Goal: Information Seeking & Learning: Learn about a topic

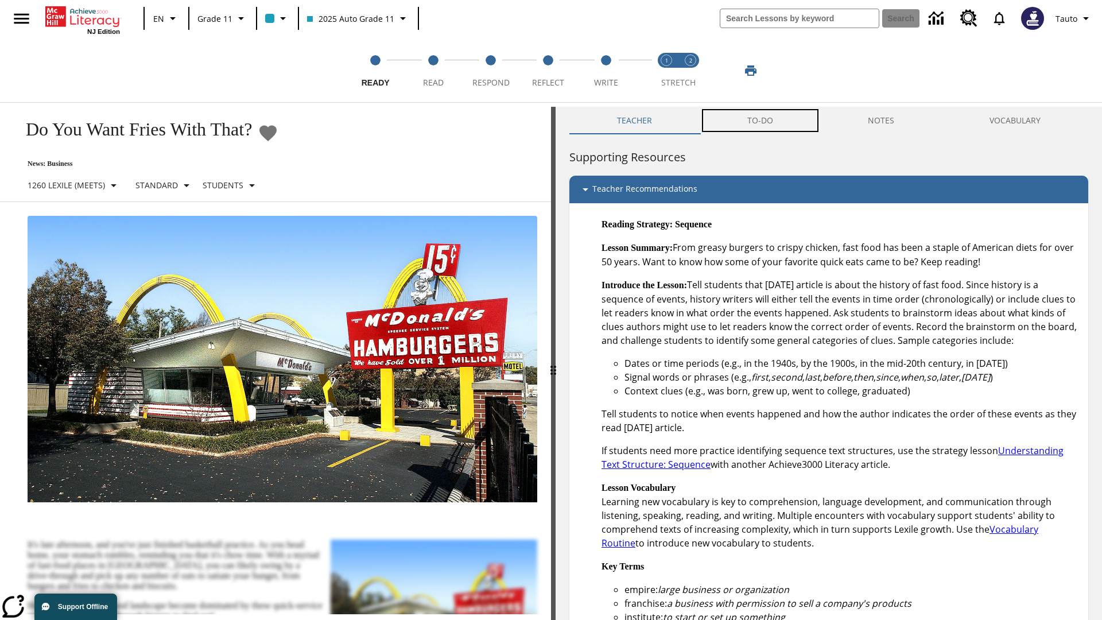
click at [761, 121] on button "TO-DO" at bounding box center [760, 121] width 121 height 28
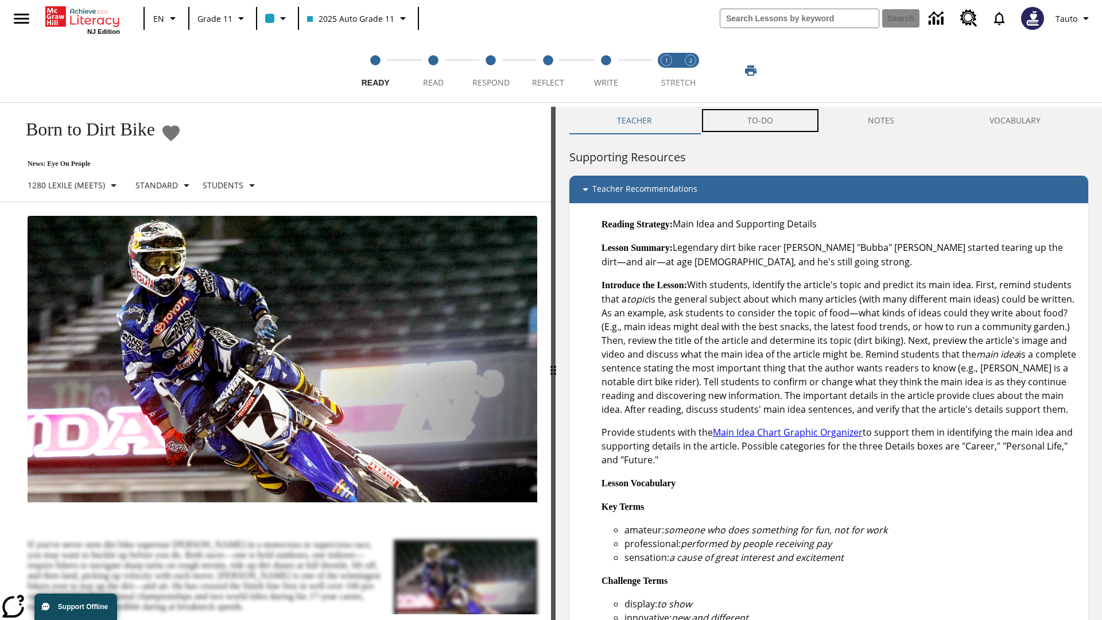
click at [761, 121] on button "TO-DO" at bounding box center [760, 121] width 121 height 28
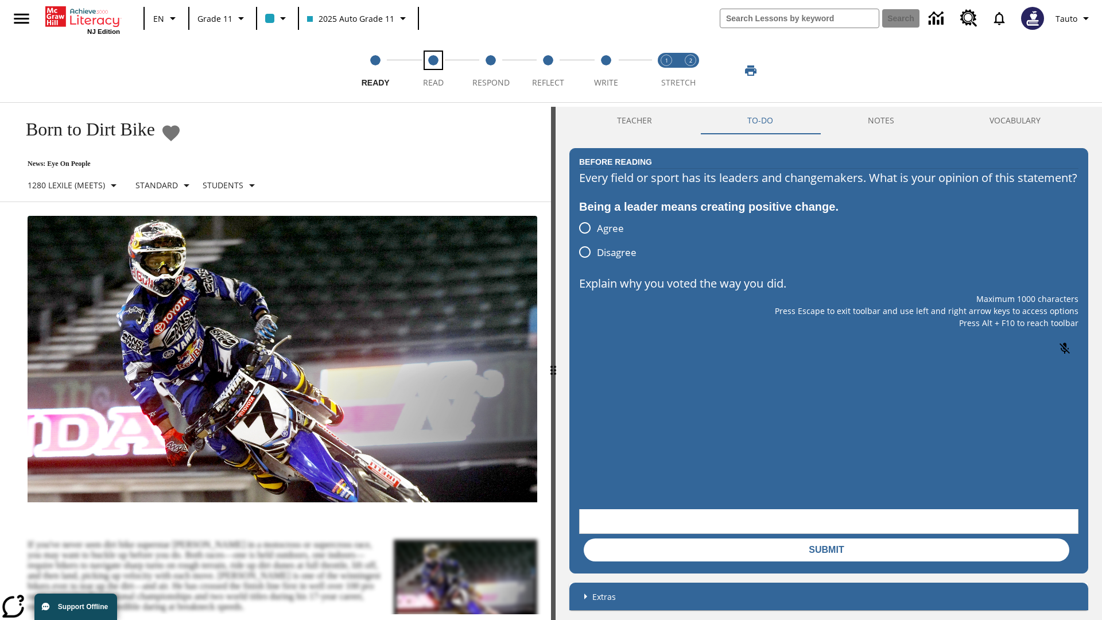
click at [433, 71] on span "Read" at bounding box center [433, 78] width 21 height 21
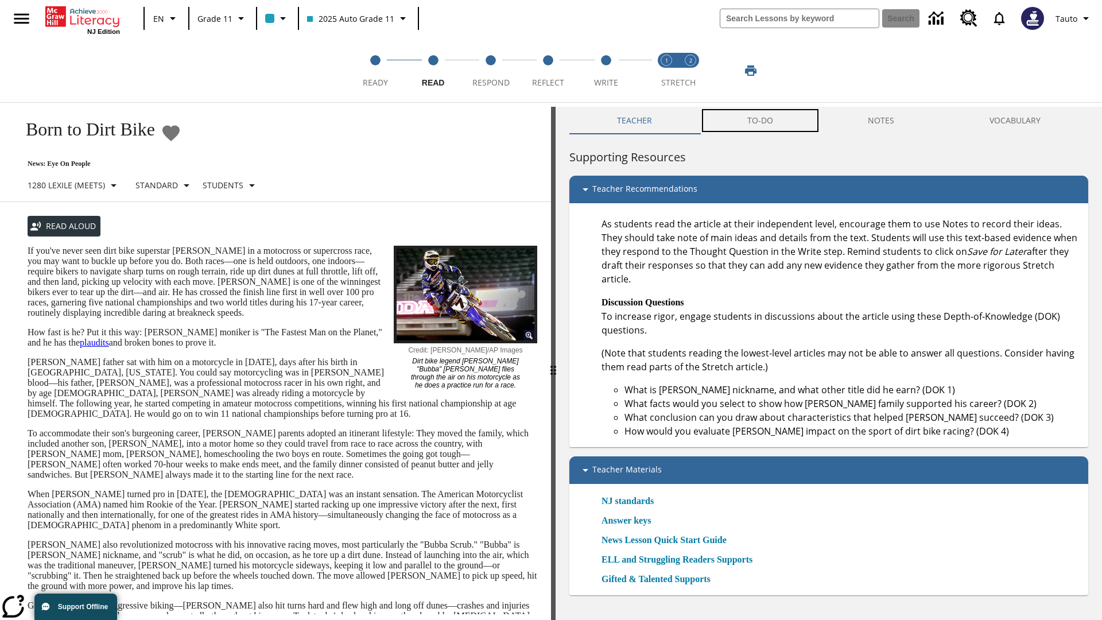
scroll to position [1, 0]
click at [761, 121] on button "TO-DO" at bounding box center [760, 120] width 121 height 28
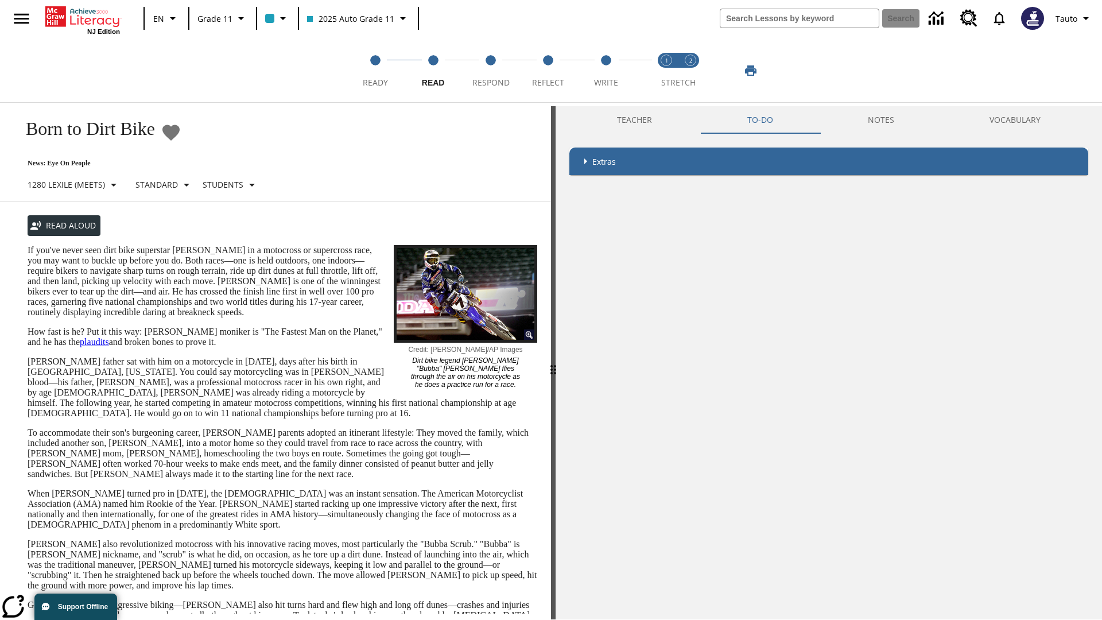
click at [28, 245] on p "If you've never seen dirt bike superstar James Stewart Jr. in a motocross or su…" at bounding box center [283, 281] width 510 height 72
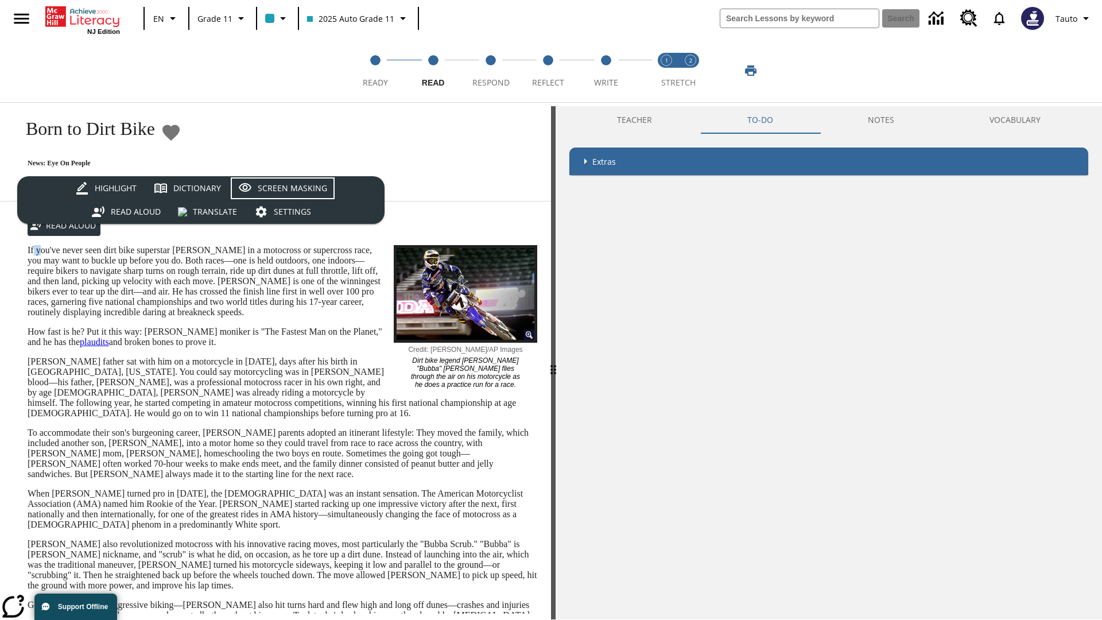
click at [282, 188] on div "Screen Masking" at bounding box center [292, 188] width 69 height 14
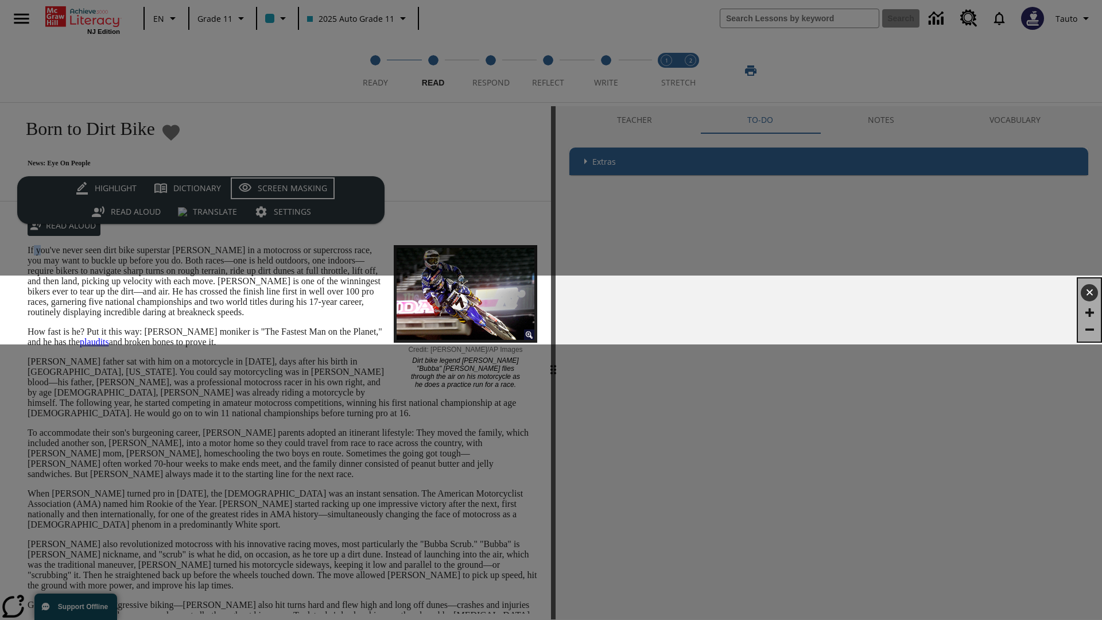
click at [282, 188] on div "Screen Masking" at bounding box center [292, 188] width 69 height 14
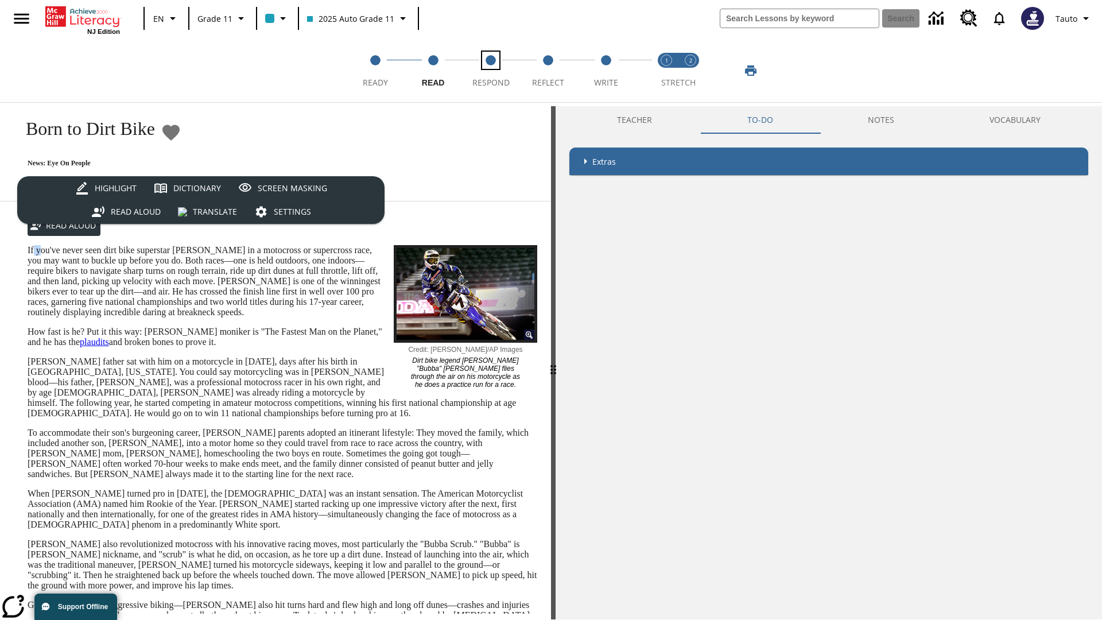
click at [491, 71] on span "Respond" at bounding box center [491, 78] width 37 height 21
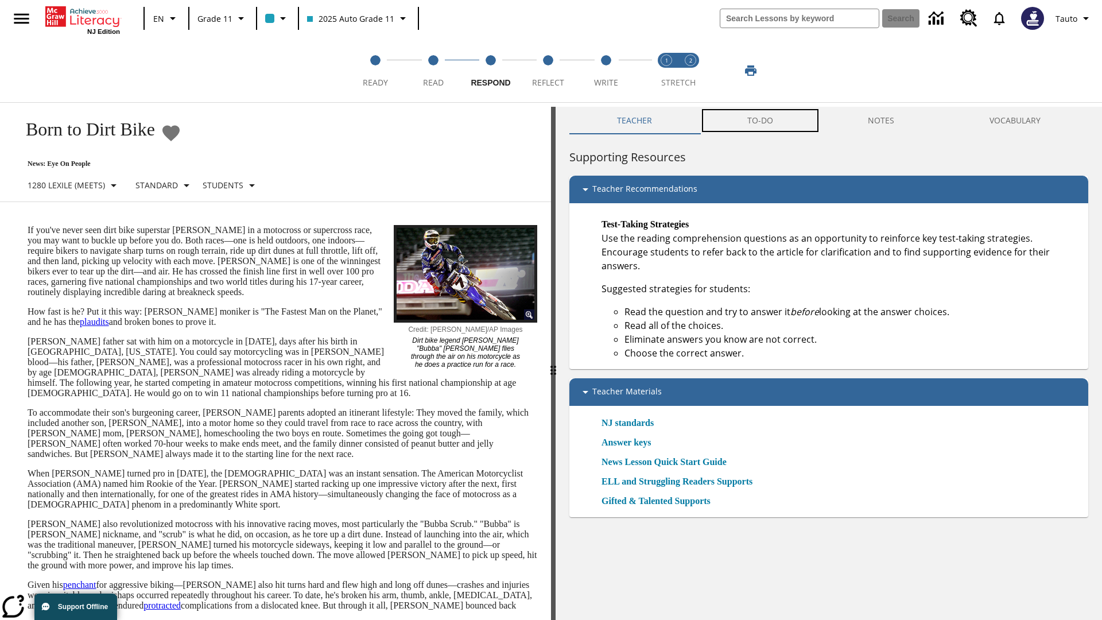
scroll to position [1, 0]
click at [761, 121] on button "TO-DO" at bounding box center [760, 120] width 121 height 28
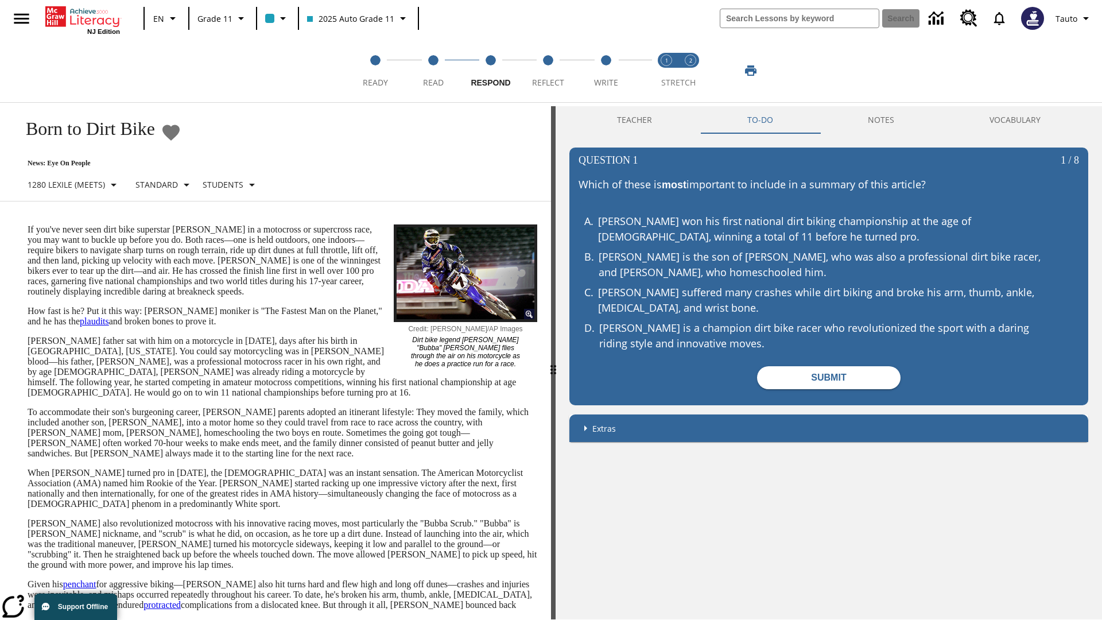
click at [28, 224] on p "If you've never seen dirt bike superstar James Stewart Jr. in a motocross or su…" at bounding box center [283, 260] width 510 height 72
click at [548, 71] on span "Reflect" at bounding box center [548, 78] width 32 height 21
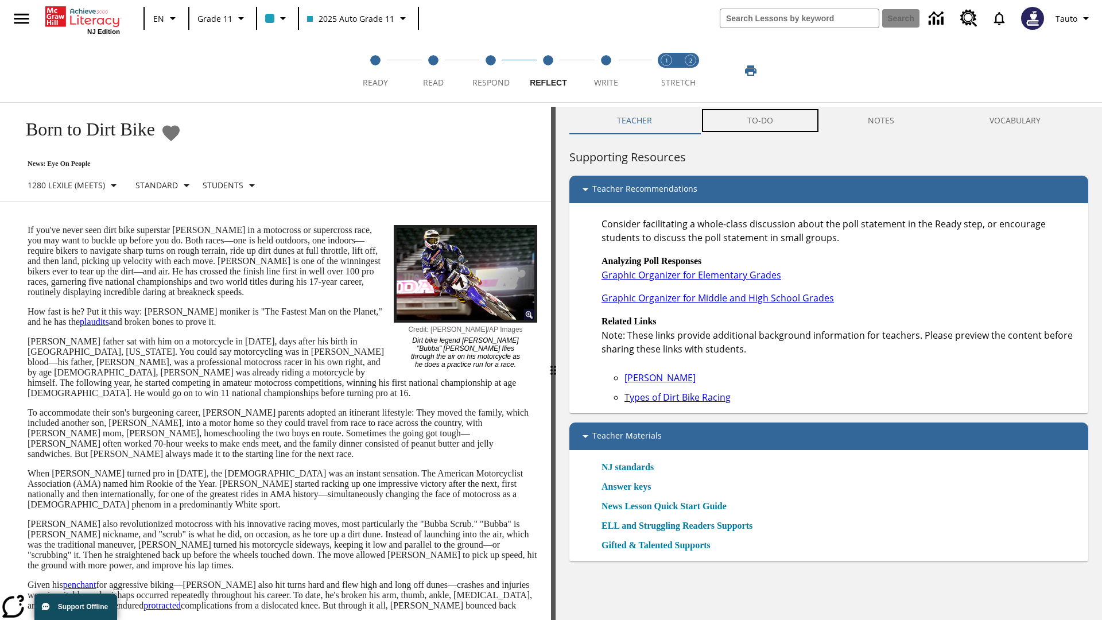
scroll to position [1, 0]
click at [761, 121] on button "TO-DO" at bounding box center [760, 120] width 121 height 28
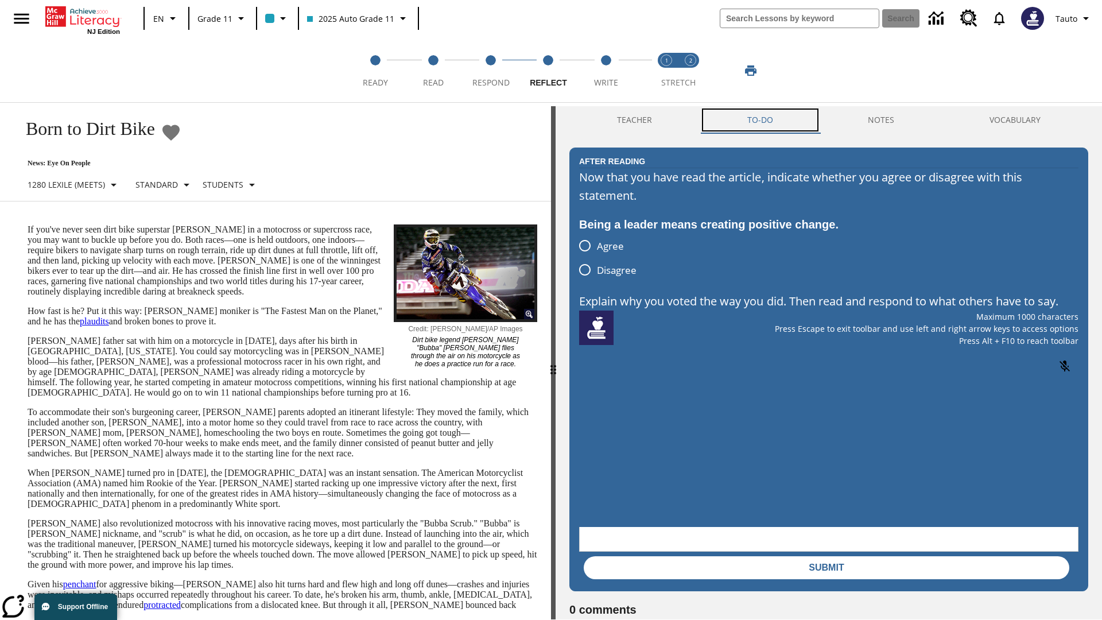
scroll to position [0, 0]
click at [28, 224] on p "If you've never seen dirt bike superstar James Stewart Jr. in a motocross or su…" at bounding box center [283, 260] width 510 height 72
click at [606, 71] on span "Write" at bounding box center [606, 78] width 24 height 21
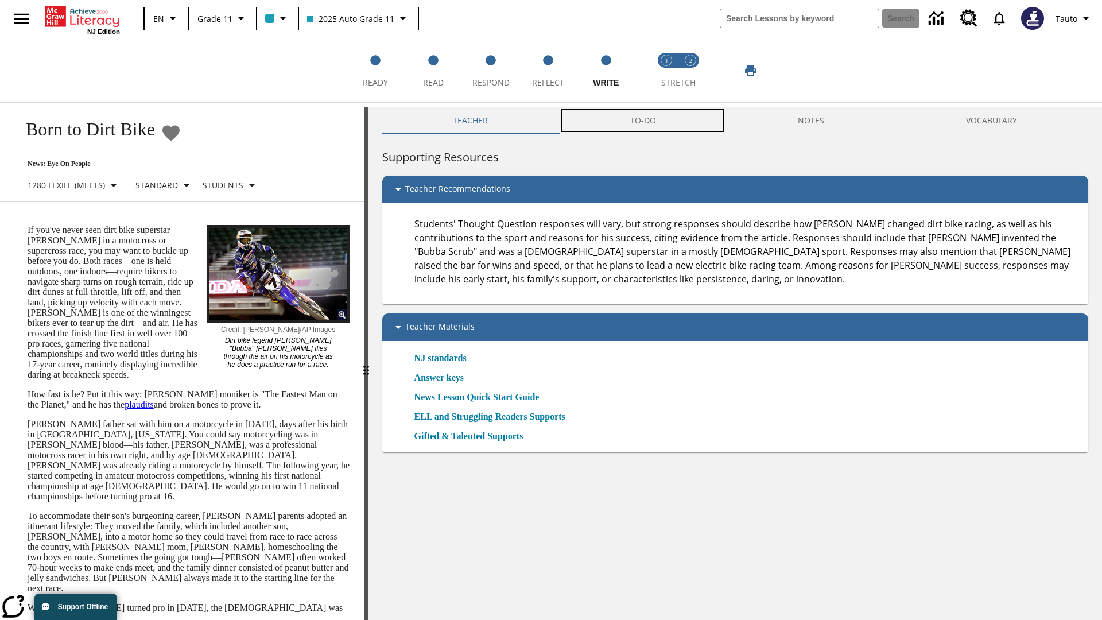
scroll to position [1, 0]
click at [644, 121] on button "TO-DO" at bounding box center [643, 120] width 168 height 28
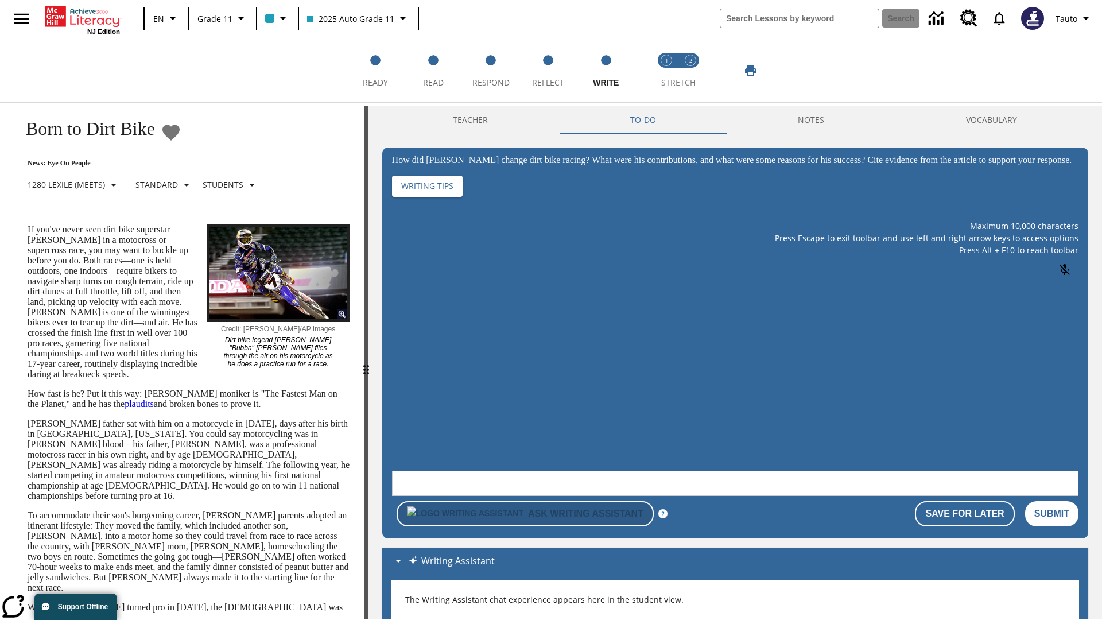
scroll to position [0, 0]
click at [28, 224] on p "If you've never seen dirt bike superstar James Stewart Jr. in a motocross or su…" at bounding box center [189, 301] width 323 height 155
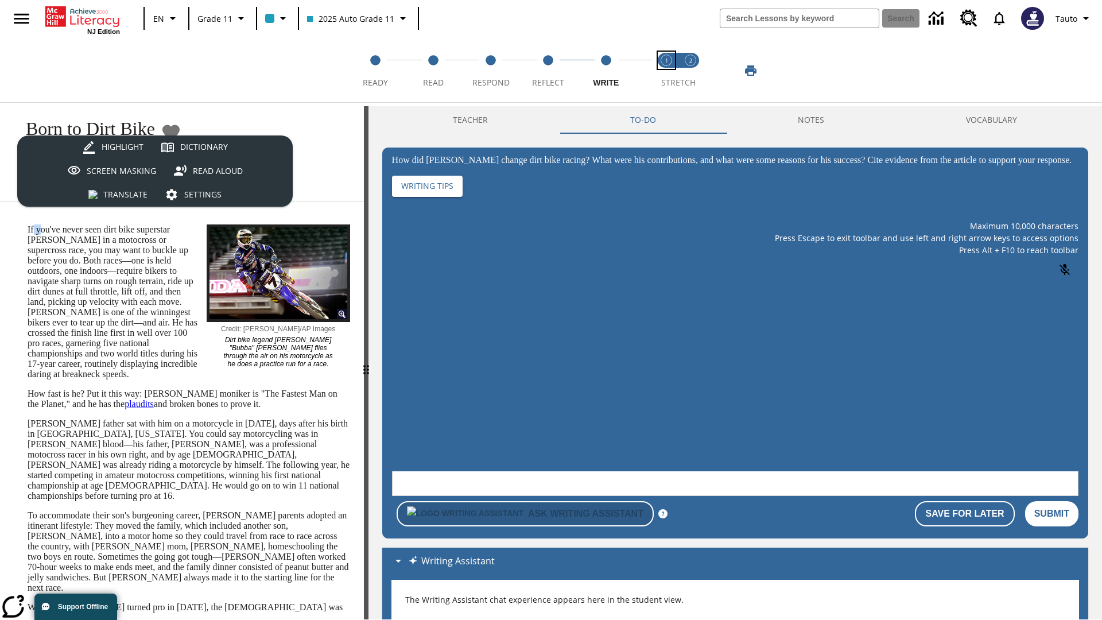
click at [667, 71] on span "Stretch Read step 1 of 2" at bounding box center [666, 78] width 15 height 21
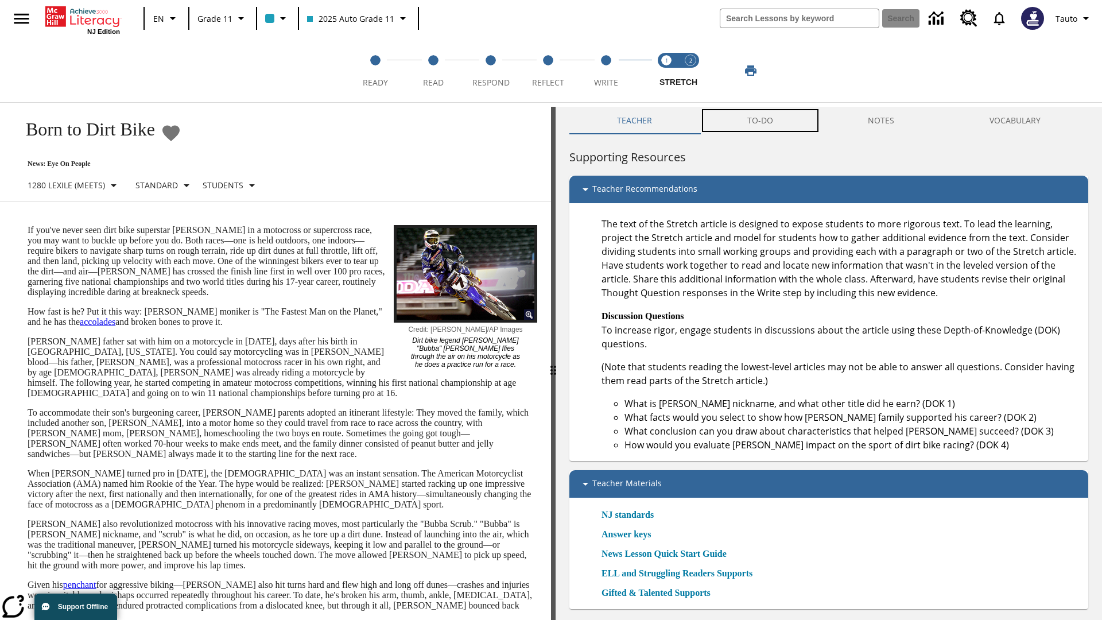
scroll to position [1, 0]
click at [761, 121] on button "TO-DO" at bounding box center [760, 120] width 121 height 28
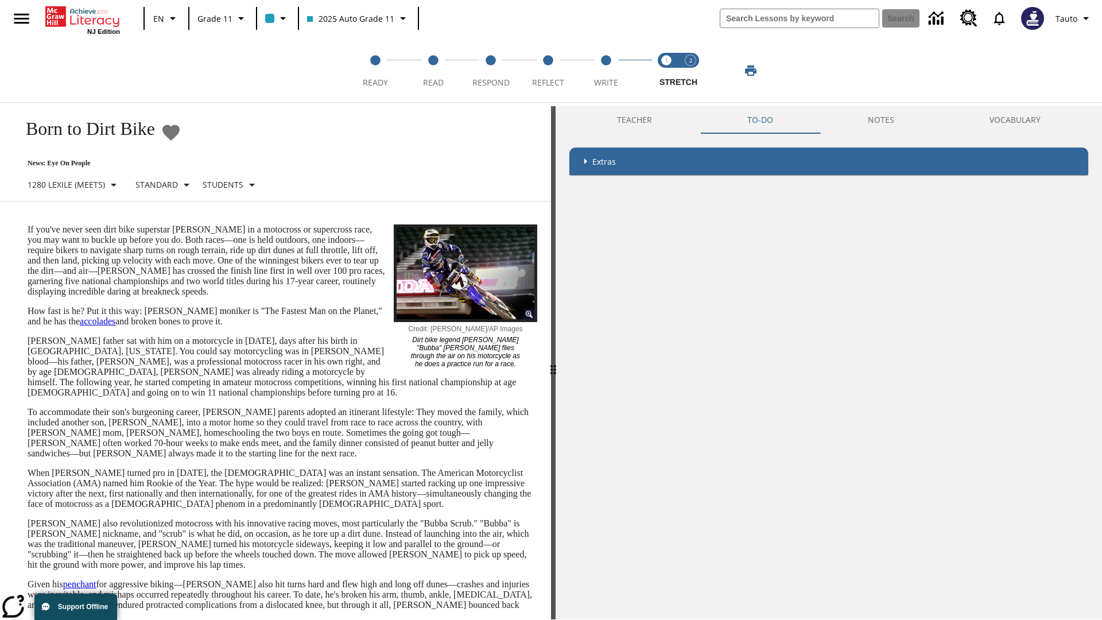
click at [28, 224] on p "If you've never seen dirt bike superstar James Stewart Jr. in a motocross or su…" at bounding box center [283, 260] width 510 height 72
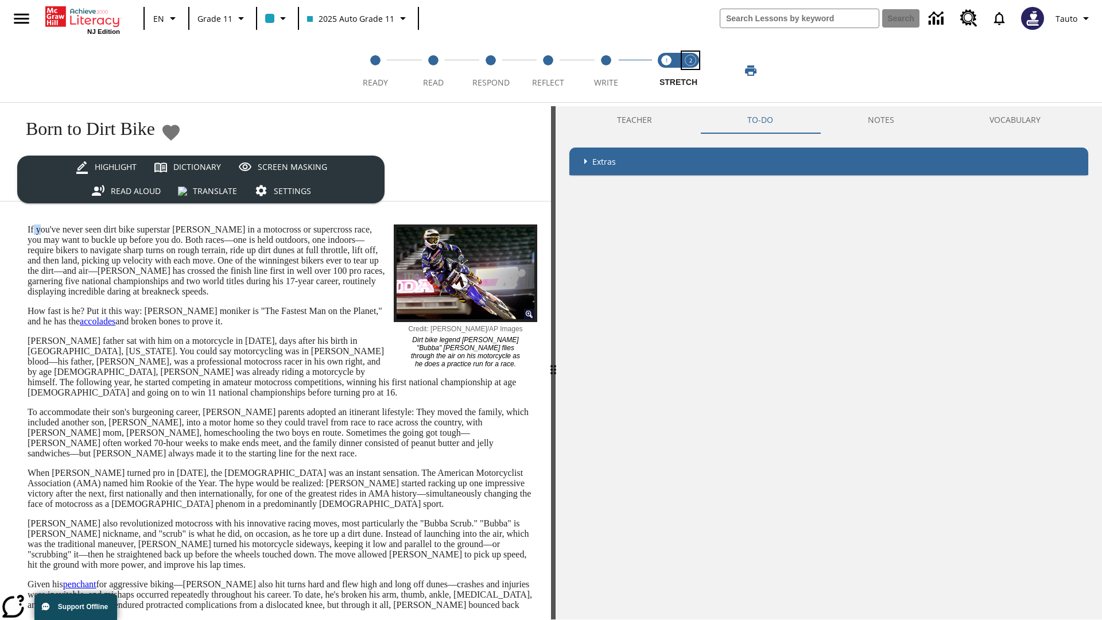
click at [691, 71] on span "Stretch Respond step 2 of 2" at bounding box center [690, 78] width 15 height 21
